Goal: Complete application form

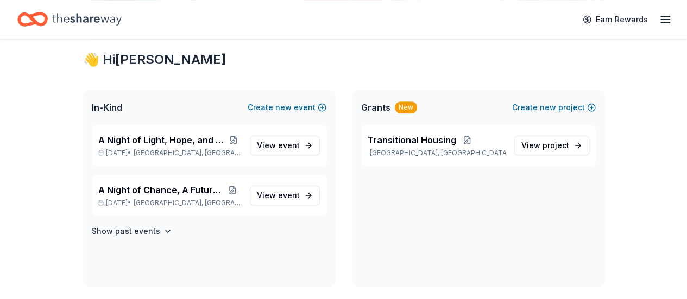
scroll to position [150, 0]
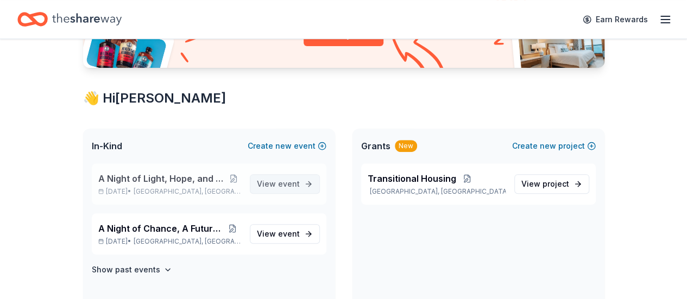
click at [286, 181] on span "event" at bounding box center [289, 183] width 22 height 9
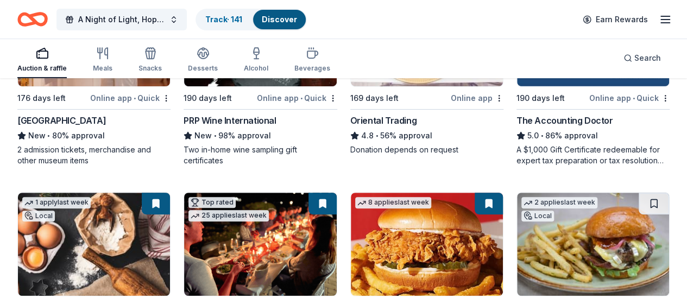
scroll to position [54, 0]
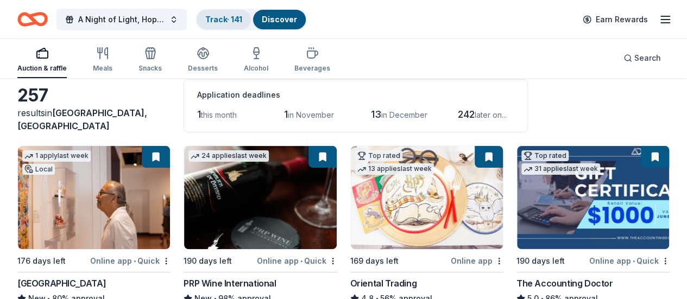
click at [242, 22] on link "Track · 141" at bounding box center [223, 19] width 37 height 9
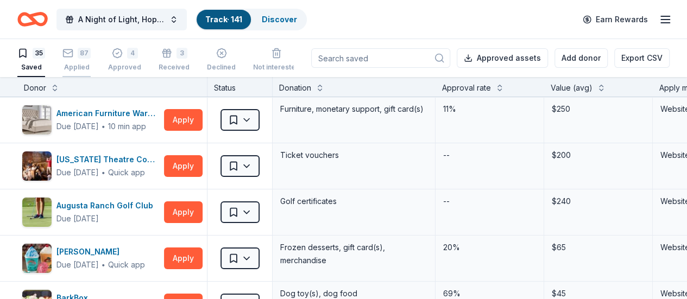
click at [91, 64] on div "Applied" at bounding box center [76, 67] width 28 height 9
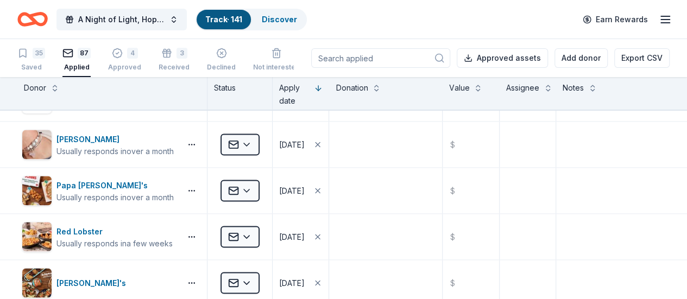
scroll to position [2938, 0]
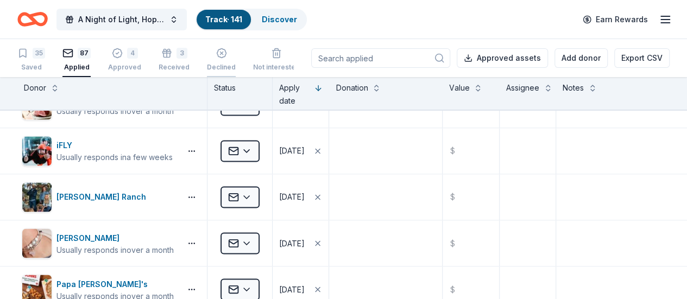
click at [223, 62] on div "Declined" at bounding box center [221, 60] width 29 height 24
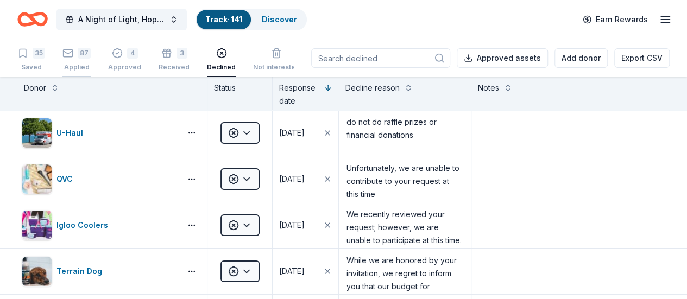
click at [84, 59] on div "87 Applied" at bounding box center [76, 60] width 28 height 24
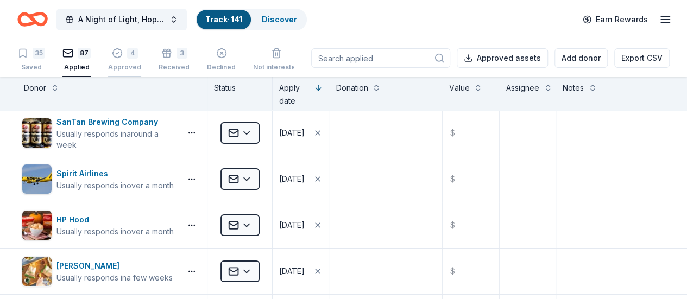
click at [121, 59] on div "4 Approved" at bounding box center [124, 60] width 33 height 24
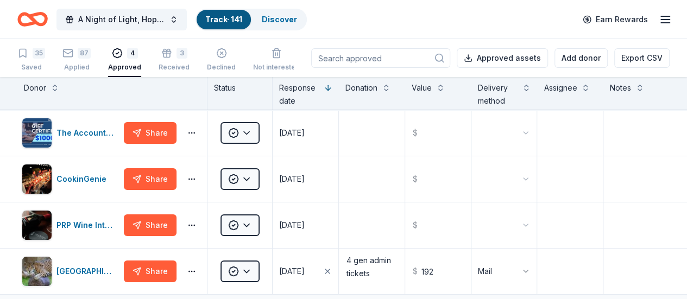
click at [406, 53] on input at bounding box center [380, 58] width 139 height 20
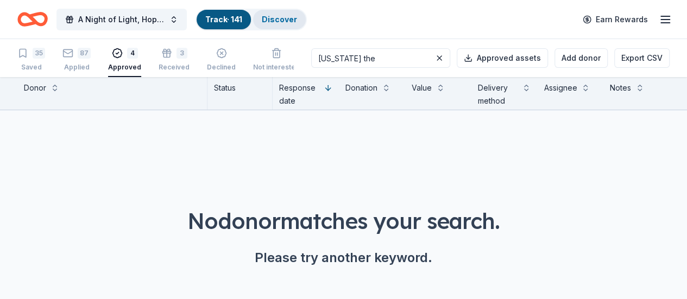
type input "arizona the"
click at [274, 15] on link "Discover" at bounding box center [279, 19] width 35 height 9
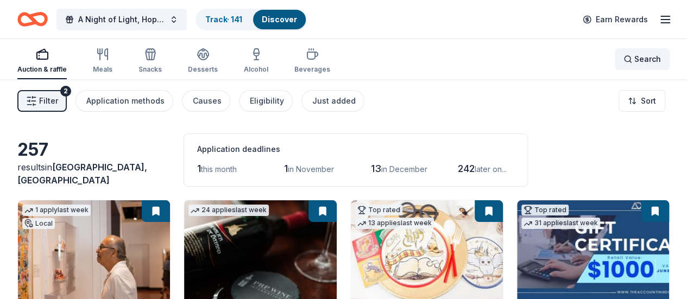
click at [637, 60] on span "Search" at bounding box center [648, 59] width 27 height 13
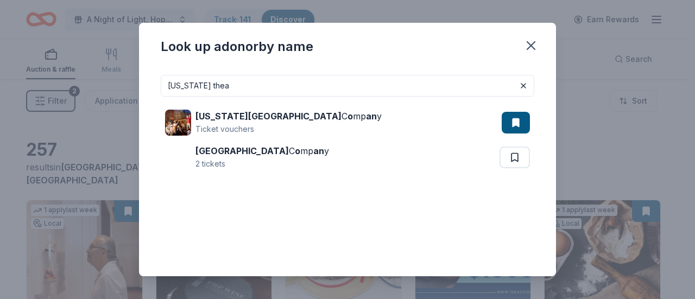
type input "arizona thea"
click at [528, 45] on icon "button" at bounding box center [531, 45] width 15 height 15
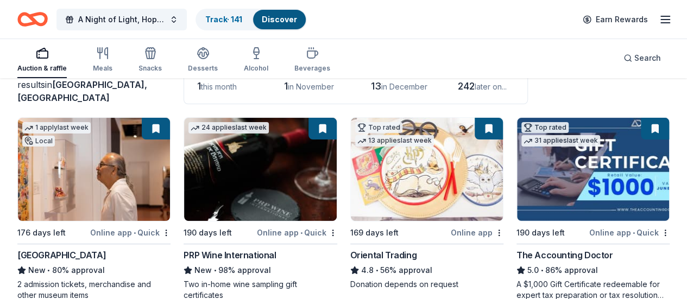
scroll to position [54, 0]
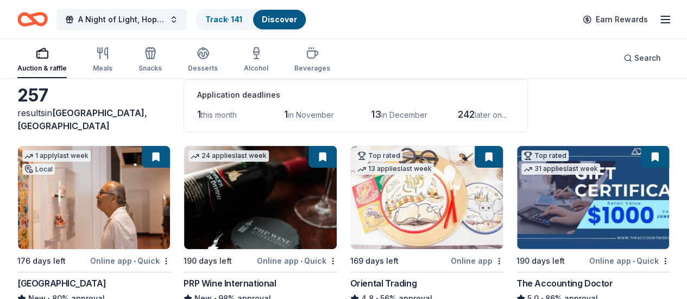
click at [86, 173] on div "1 apply last week Local" at bounding box center [56, 161] width 77 height 31
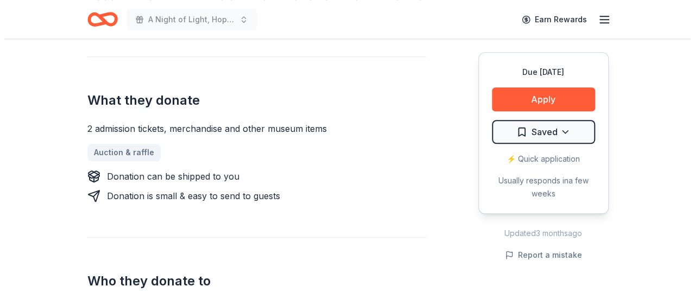
scroll to position [217, 0]
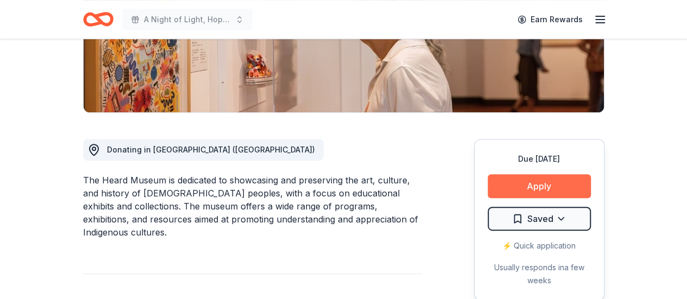
click at [536, 185] on button "Apply" at bounding box center [539, 186] width 103 height 24
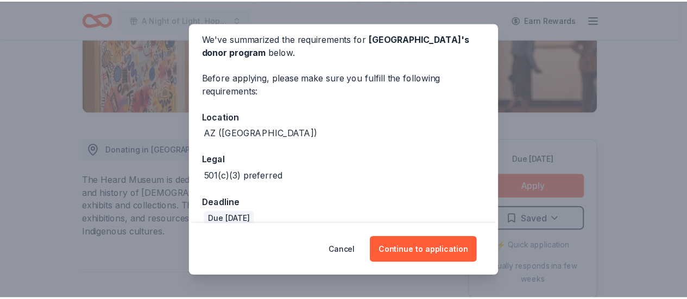
scroll to position [59, 0]
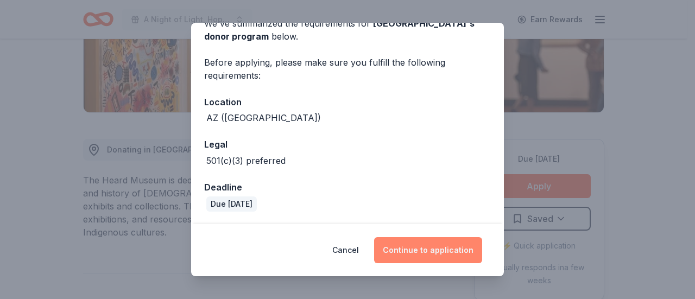
click at [422, 250] on button "Continue to application" at bounding box center [428, 250] width 108 height 26
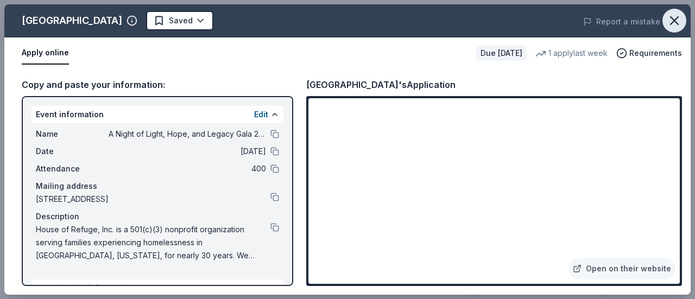
click at [671, 20] on icon "button" at bounding box center [674, 20] width 15 height 15
